Goal: Information Seeking & Learning: Learn about a topic

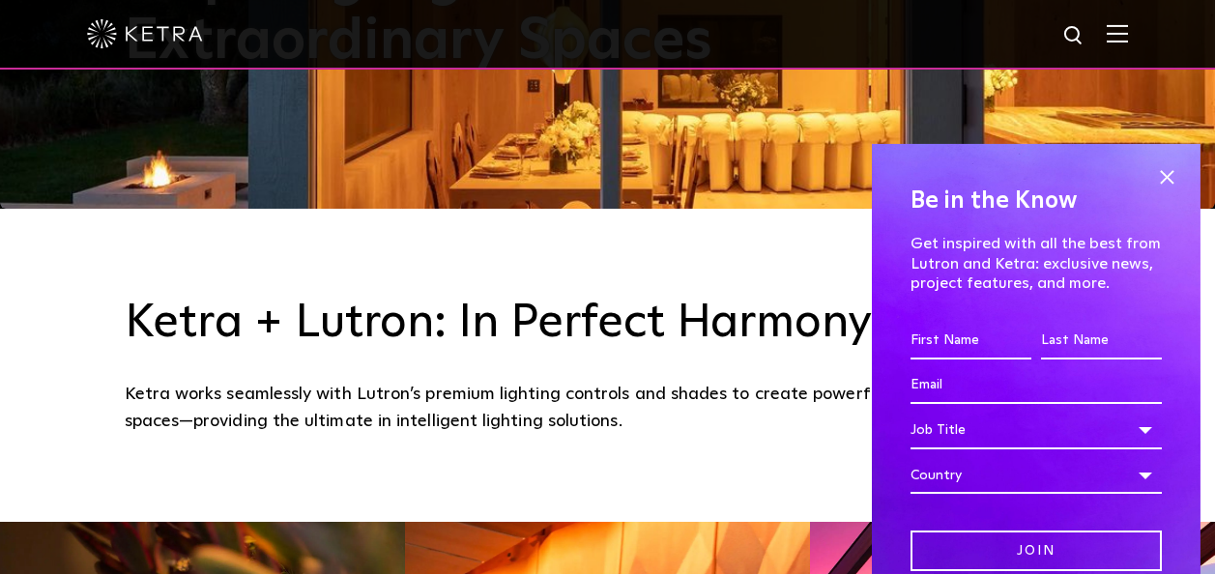
scroll to position [387, 0]
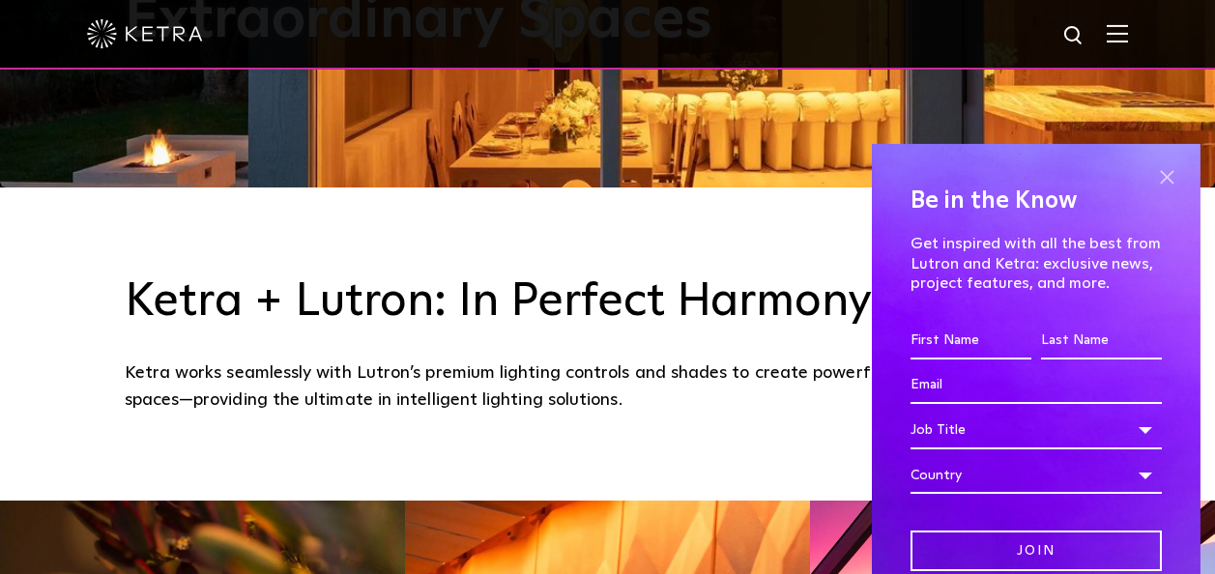
click at [1152, 176] on span at bounding box center [1166, 177] width 29 height 29
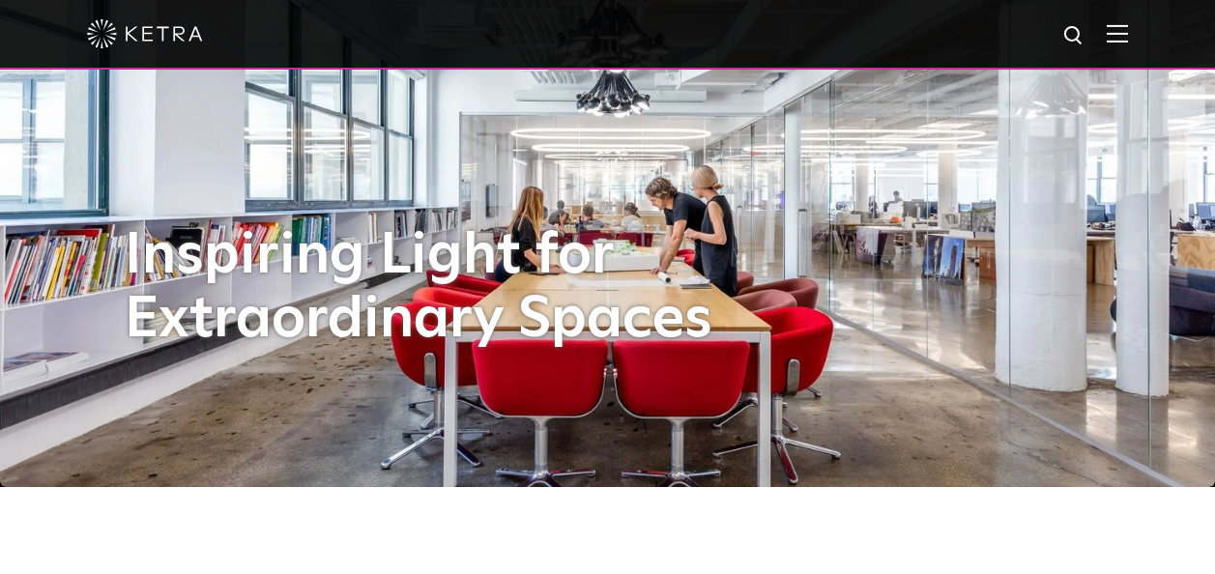
scroll to position [97, 0]
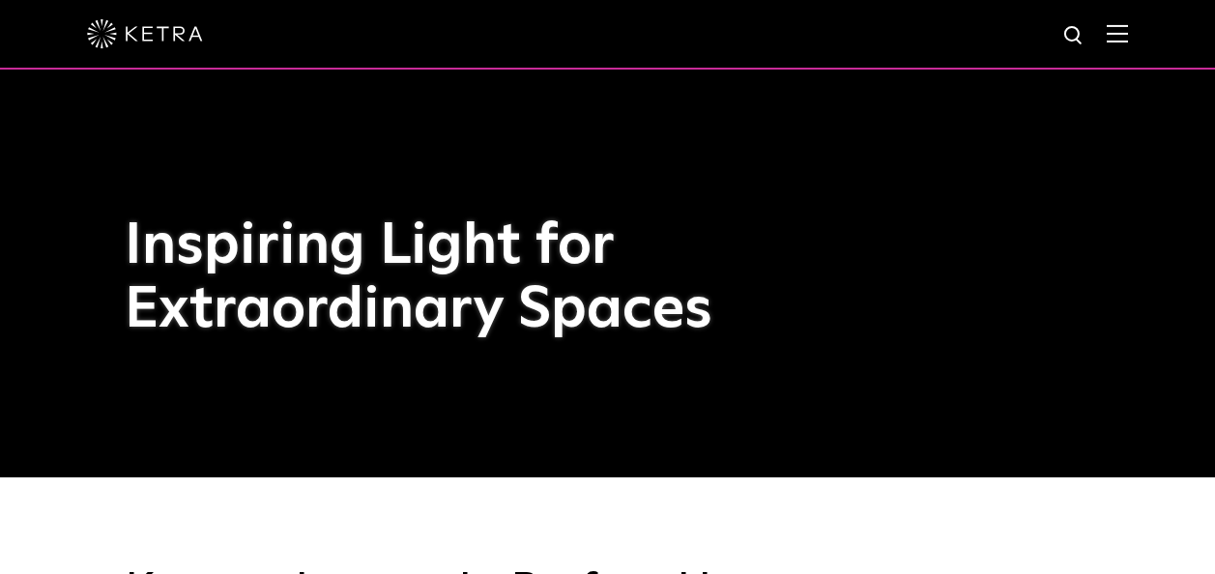
click at [1128, 40] on img at bounding box center [1117, 33] width 21 height 18
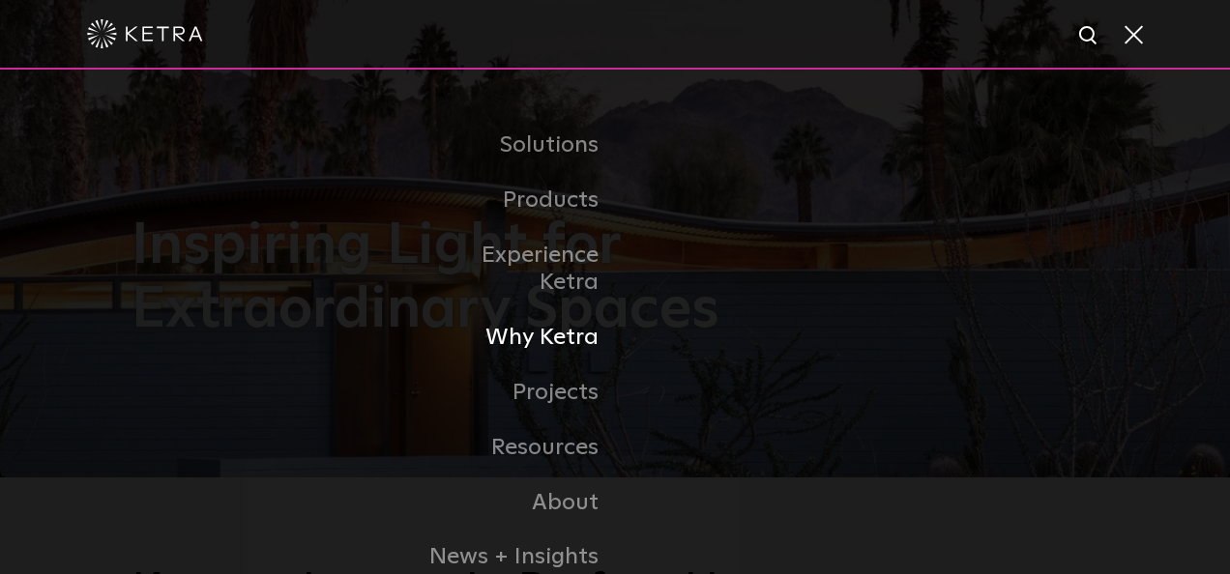
click at [567, 316] on link "Why Ketra" at bounding box center [516, 337] width 198 height 55
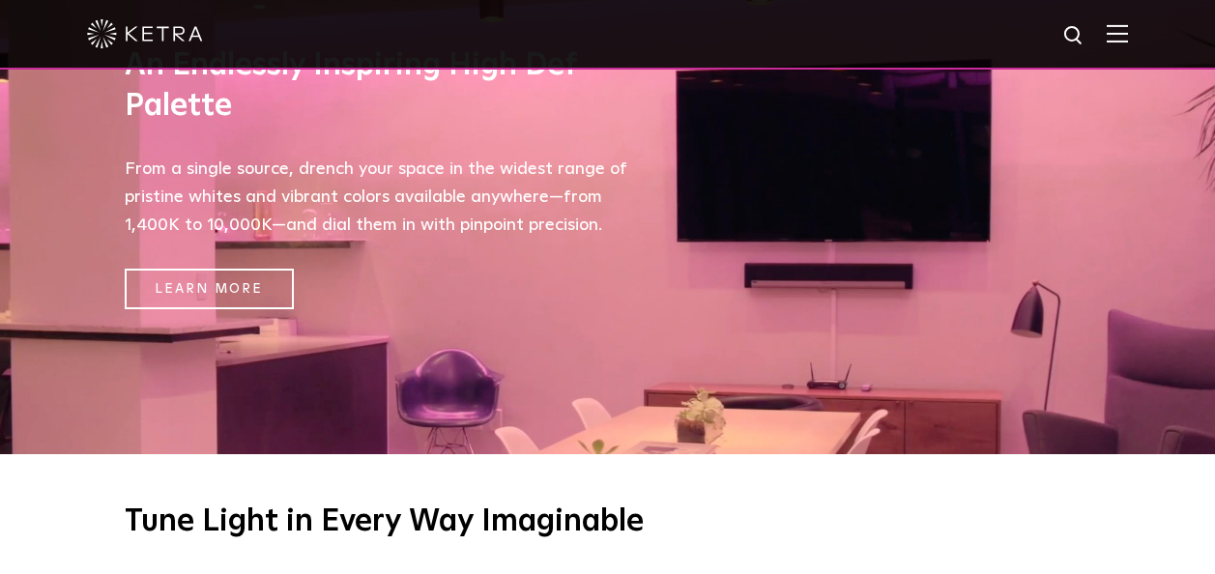
scroll to position [580, 0]
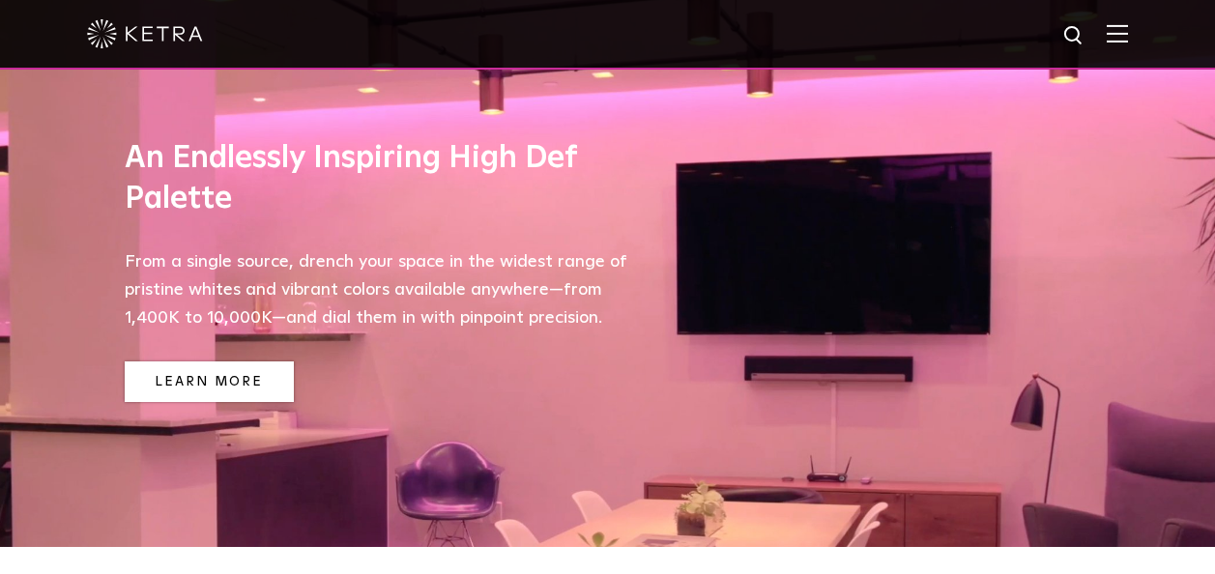
click at [224, 390] on link "Learn More" at bounding box center [209, 383] width 169 height 42
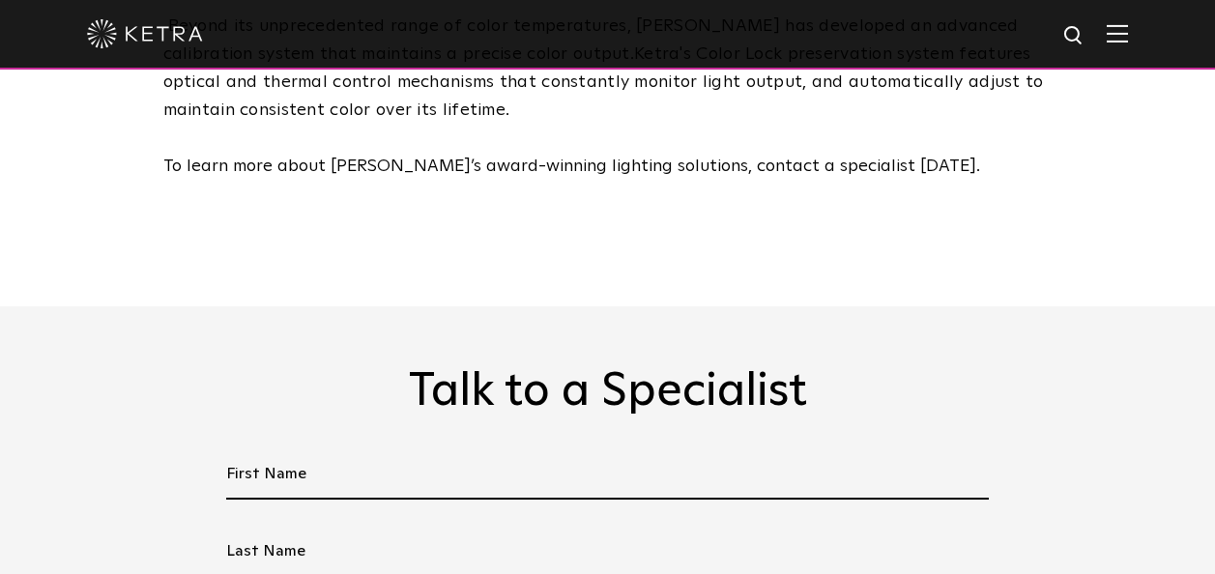
scroll to position [3674, 0]
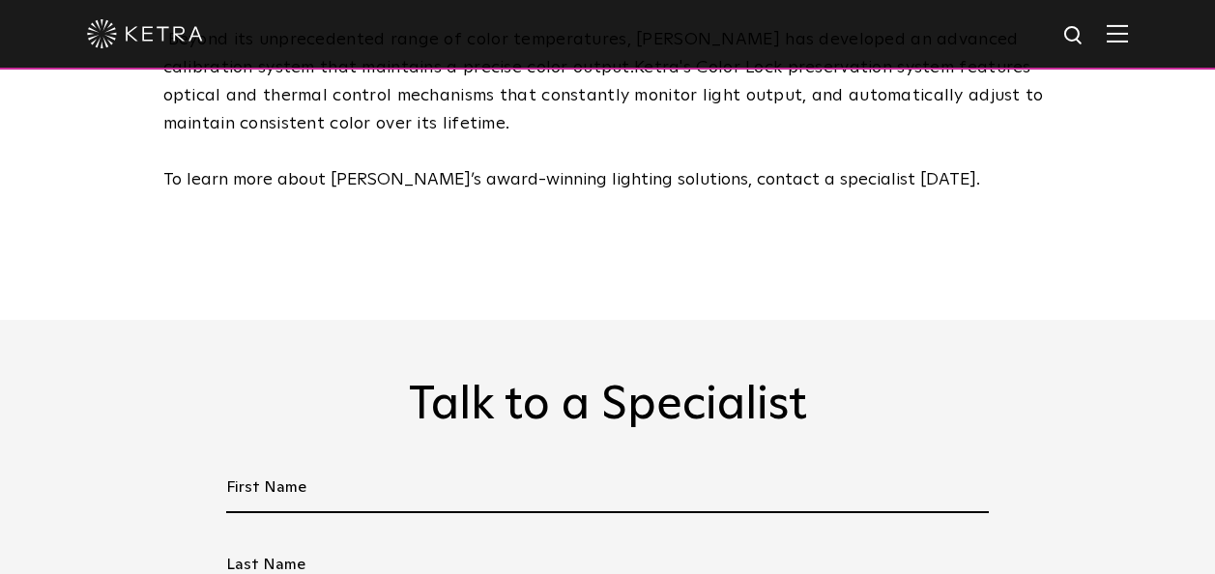
click at [1128, 32] on img at bounding box center [1117, 33] width 21 height 18
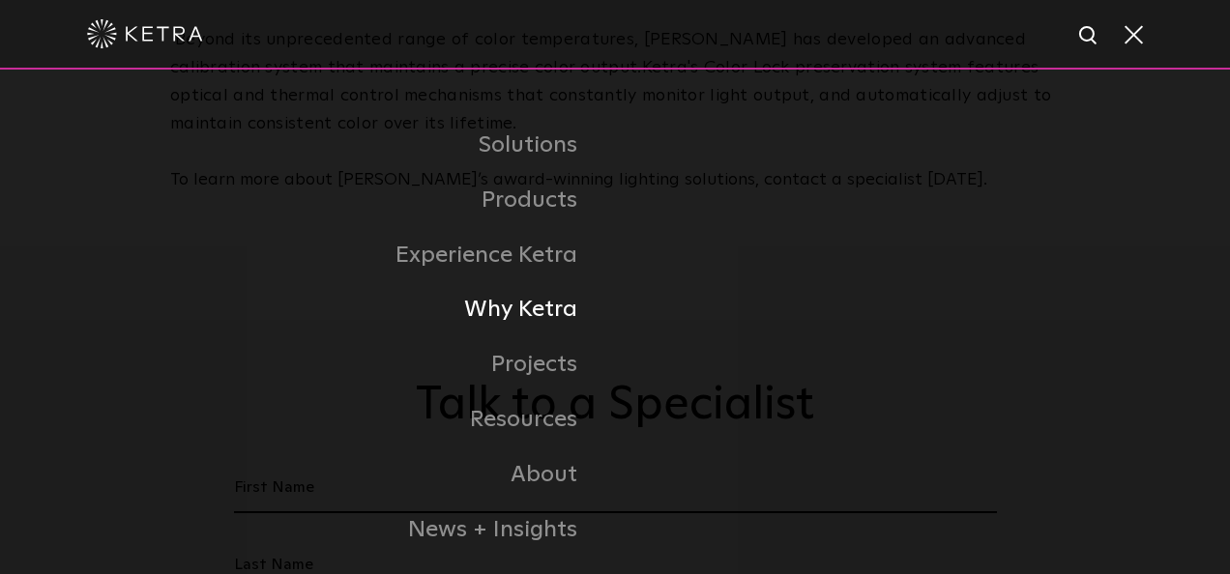
click at [522, 310] on link "Why Ketra" at bounding box center [387, 309] width 454 height 55
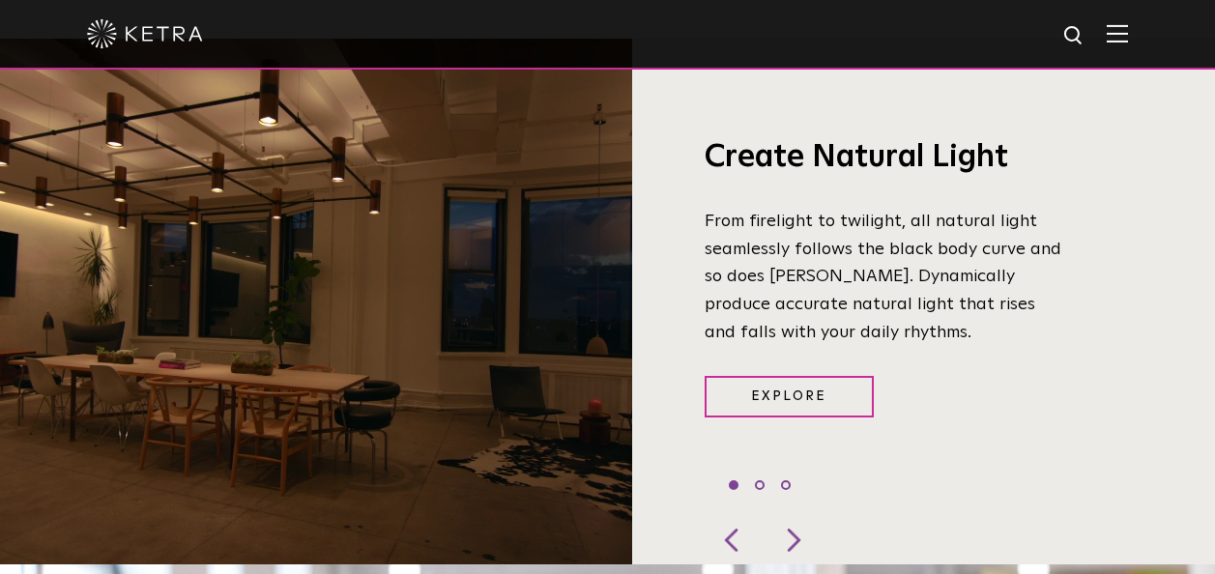
scroll to position [1354, 0]
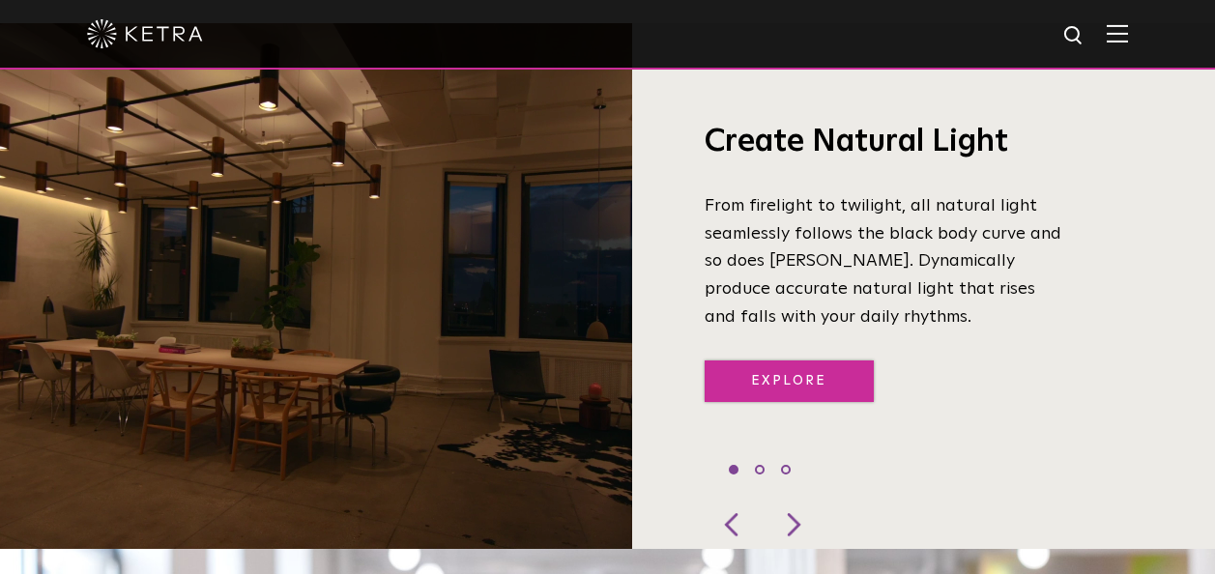
click at [759, 361] on link "Explore" at bounding box center [789, 382] width 169 height 42
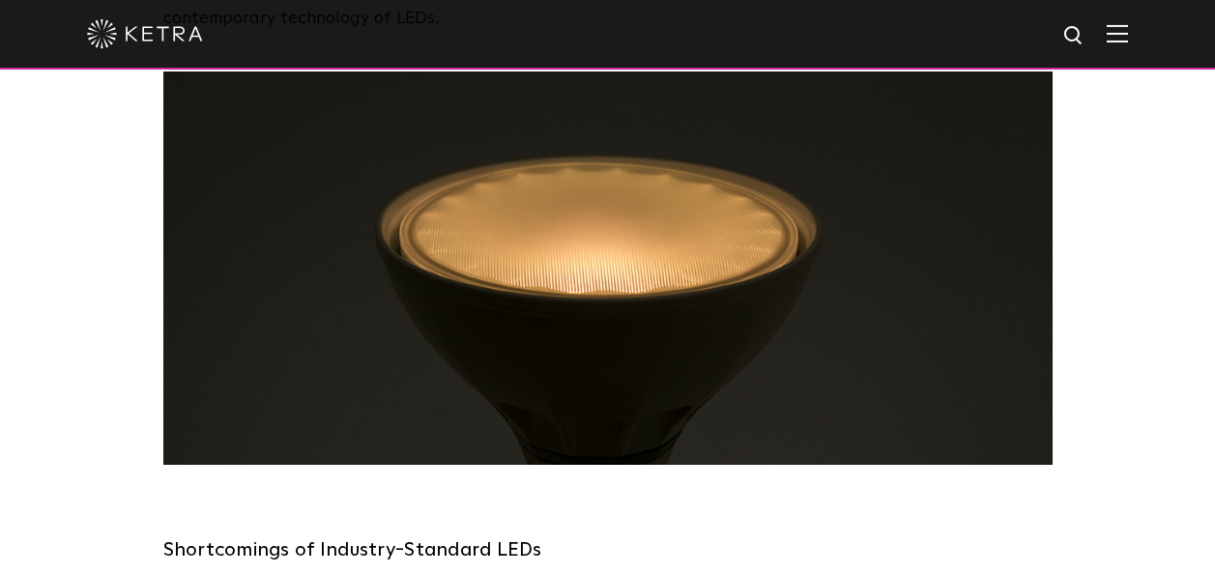
scroll to position [1837, 0]
click at [1128, 40] on img at bounding box center [1117, 33] width 21 height 18
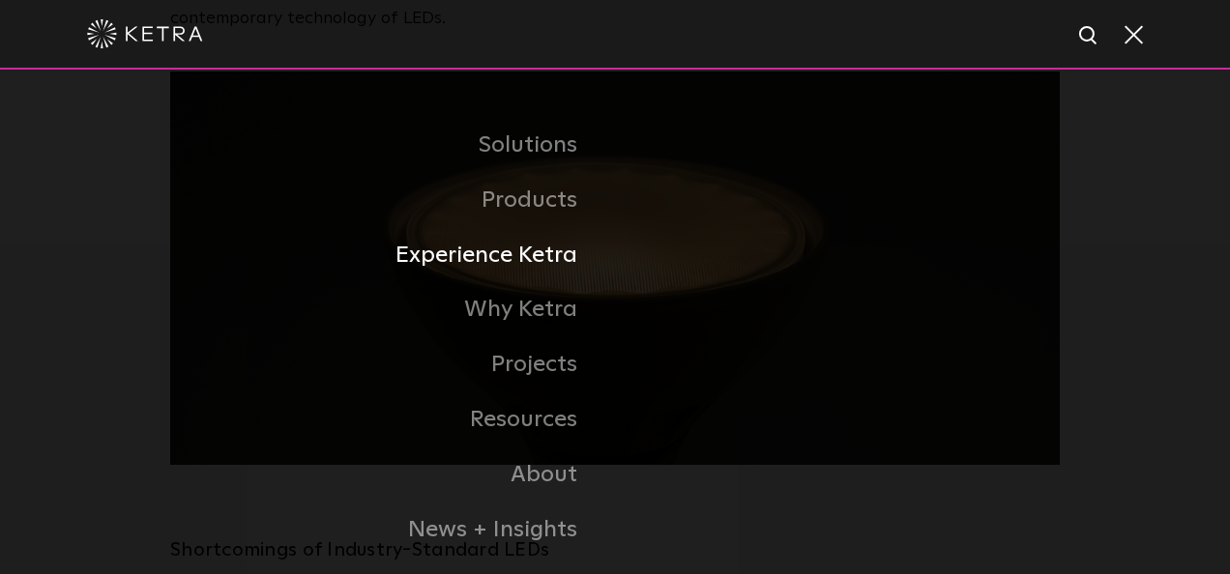
click at [535, 264] on link "Experience Ketra" at bounding box center [387, 255] width 454 height 55
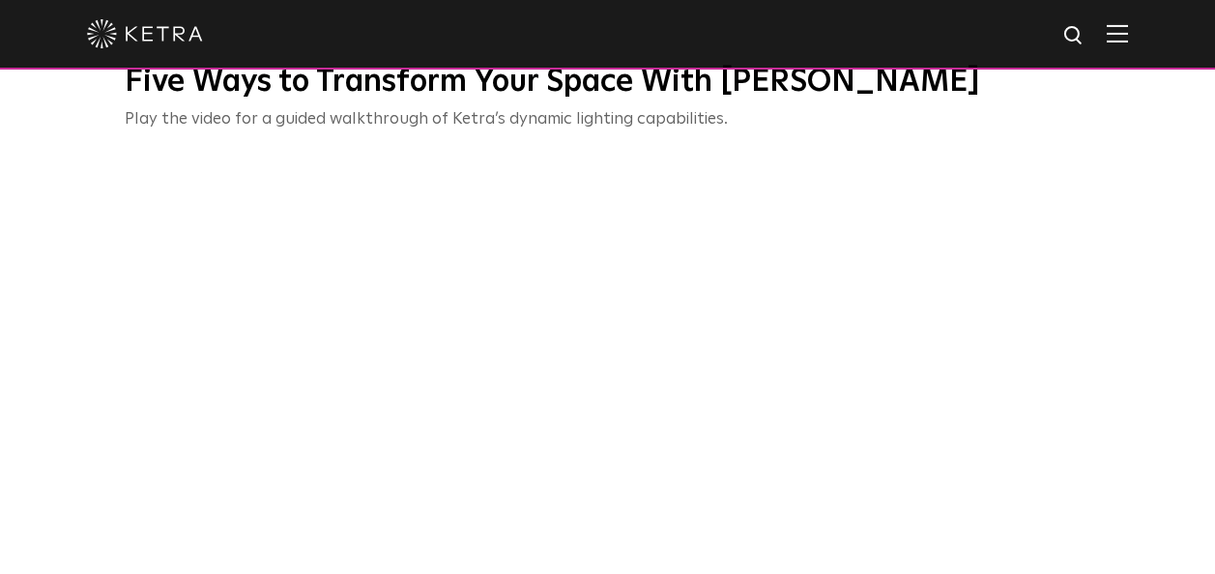
scroll to position [580, 0]
